Goal: Task Accomplishment & Management: Use online tool/utility

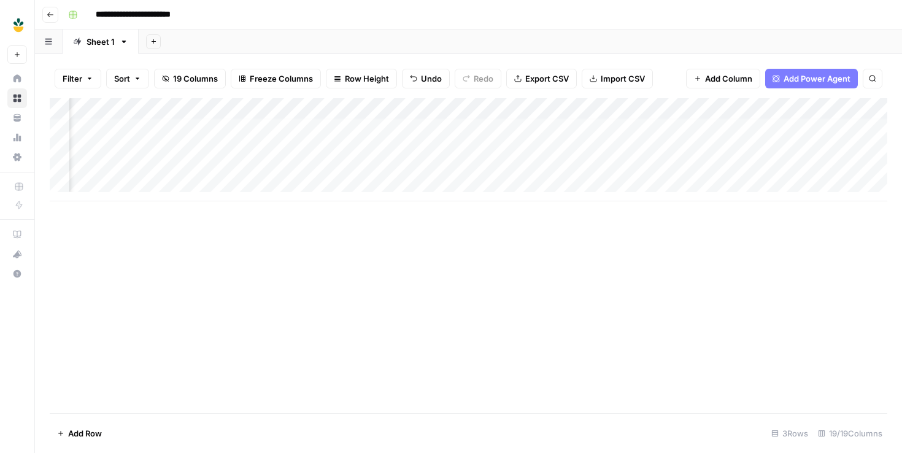
scroll to position [4, 695]
click at [436, 166] on div "Add Column" at bounding box center [469, 149] width 838 height 103
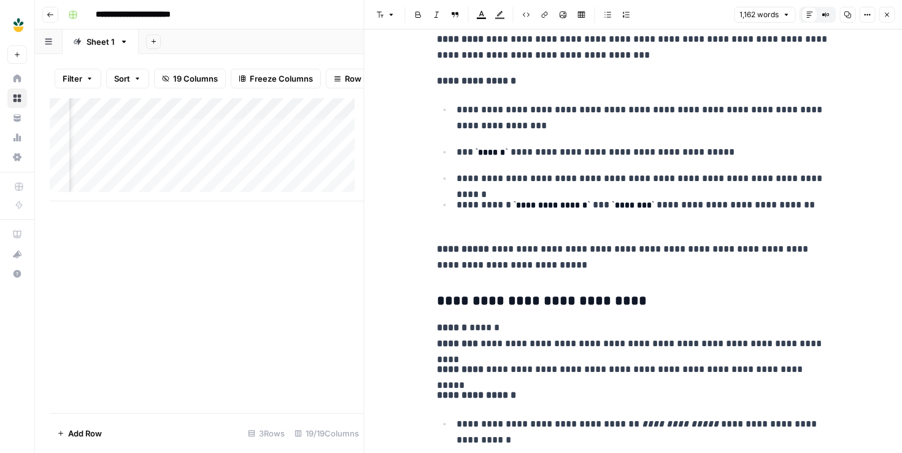
scroll to position [3069, 0]
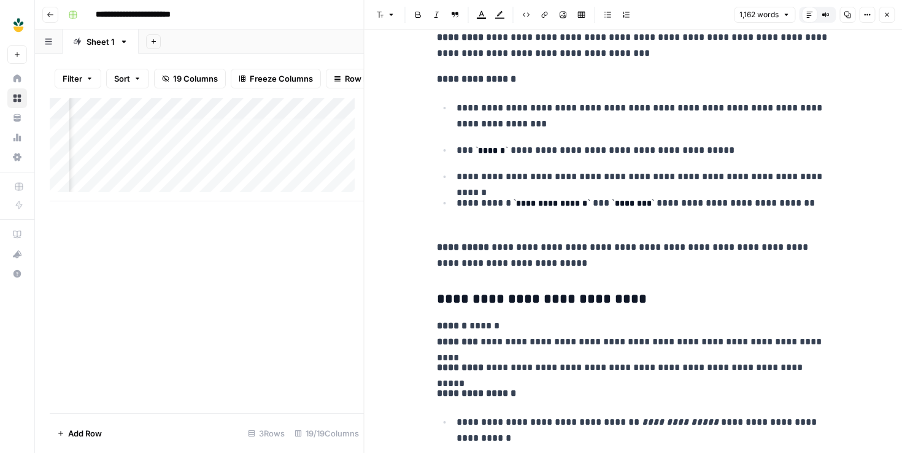
click at [493, 153] on code "******" at bounding box center [492, 150] width 33 height 9
copy code "****"
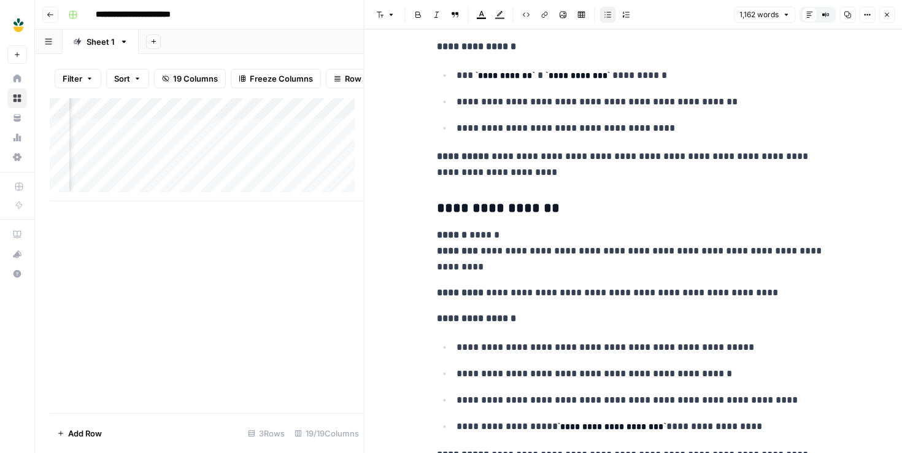
scroll to position [3800, 0]
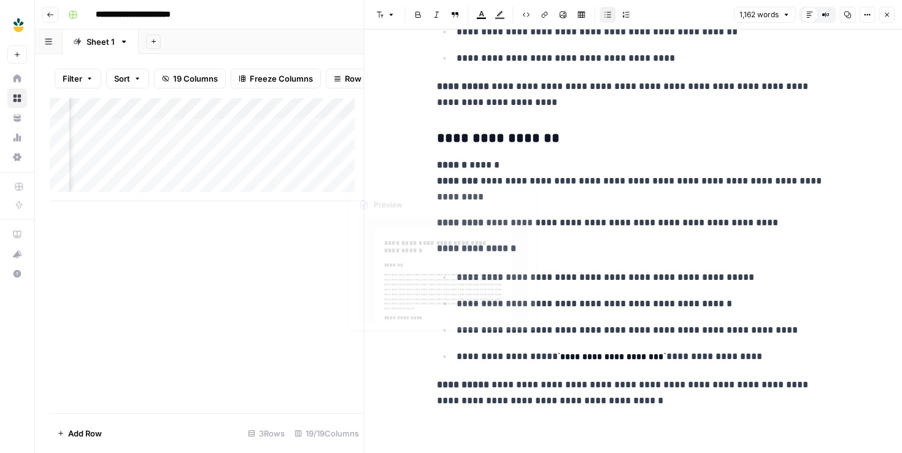
click at [333, 303] on div "Add Column" at bounding box center [207, 255] width 314 height 315
click at [884, 12] on icon "button" at bounding box center [886, 14] width 7 height 7
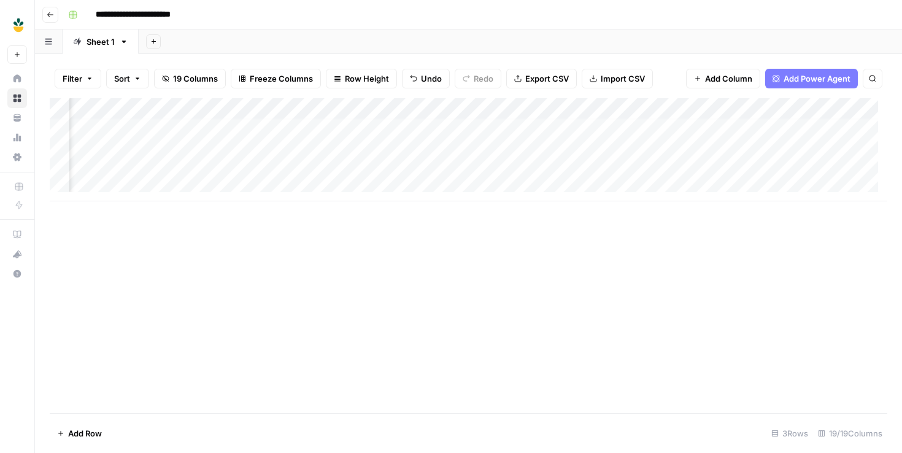
click at [480, 166] on div "Add Column" at bounding box center [469, 149] width 838 height 103
click at [115, 165] on div "Add Column" at bounding box center [469, 149] width 838 height 103
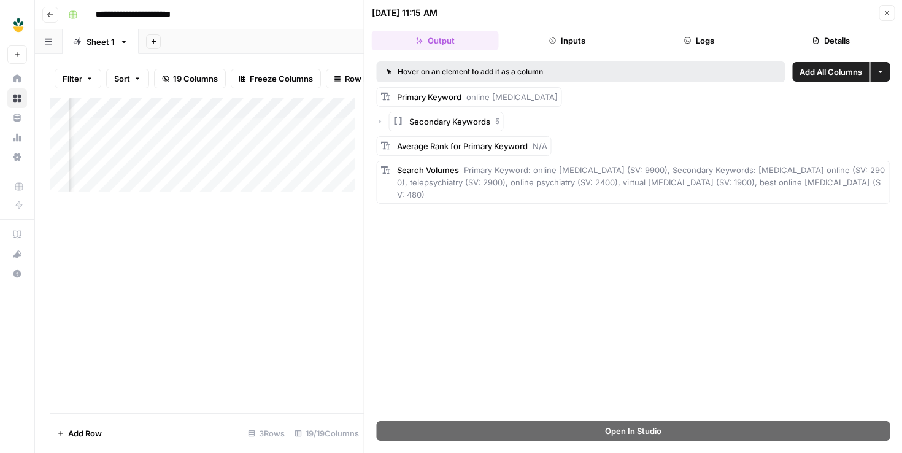
click at [304, 268] on div "Add Column" at bounding box center [207, 255] width 314 height 315
click at [887, 13] on icon "button" at bounding box center [886, 12] width 7 height 7
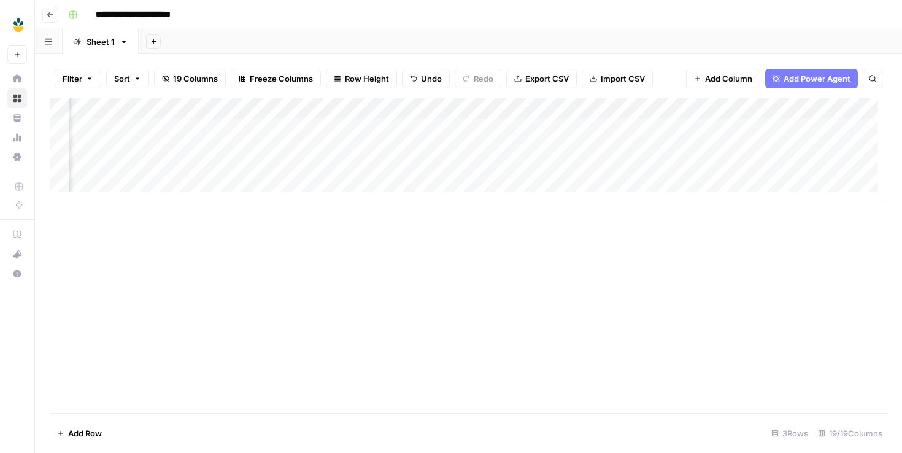
click at [391, 164] on div "Add Column" at bounding box center [469, 149] width 838 height 103
